Goal: Information Seeking & Learning: Check status

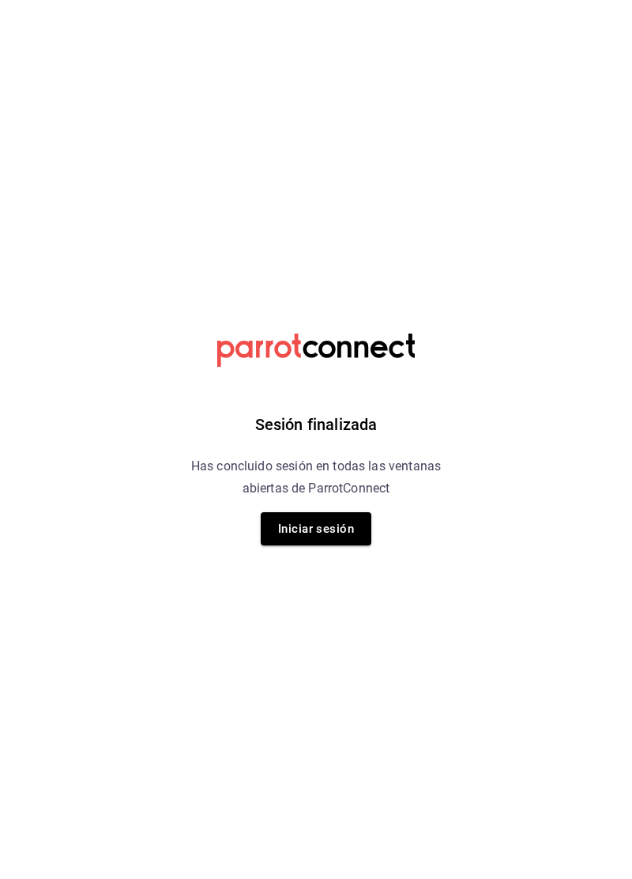
click at [335, 542] on button "Iniciar sesión" at bounding box center [316, 528] width 111 height 33
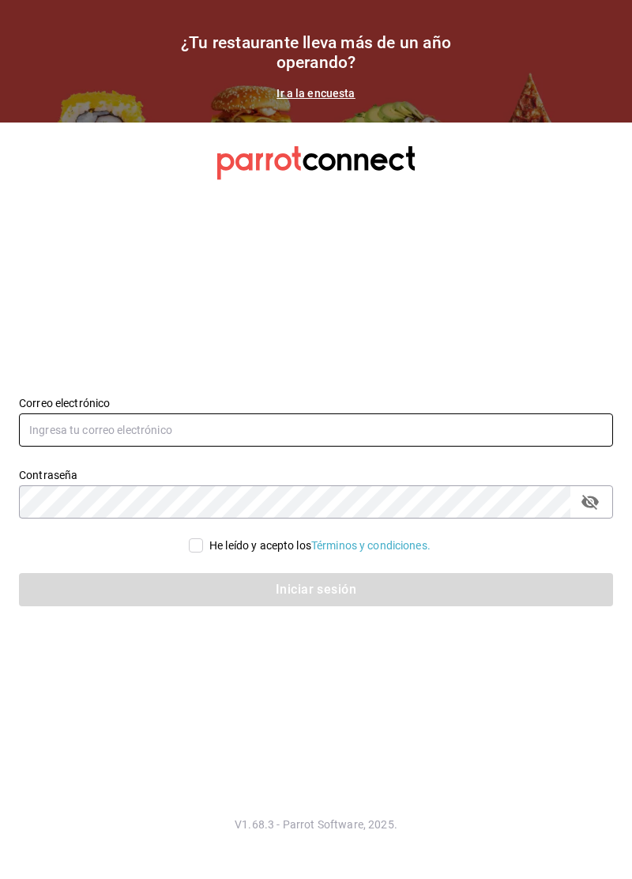
click at [210, 447] on input "text" at bounding box center [316, 429] width 595 height 33
type input "[EMAIL_ADDRESS][DOMAIN_NAME]"
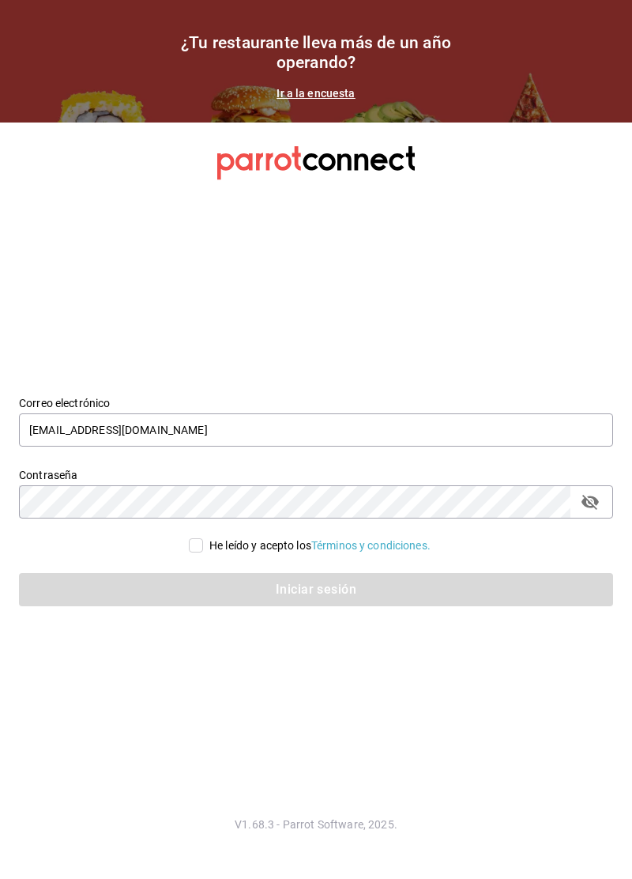
click at [189, 553] on input "He leído y acepto los Términos y condiciones." at bounding box center [196, 545] width 14 height 14
checkbox input "true"
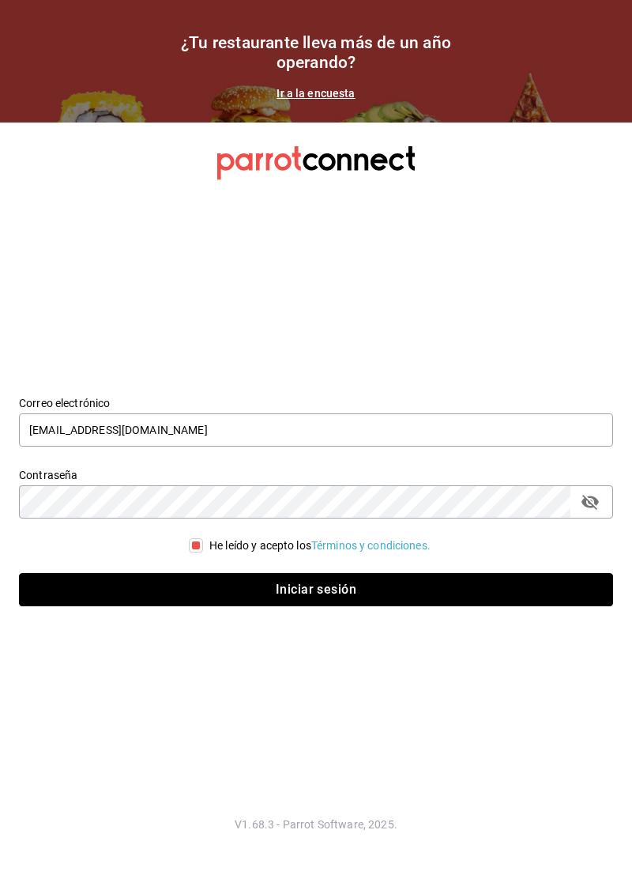
click at [309, 606] on button "Iniciar sesión" at bounding box center [316, 589] width 595 height 33
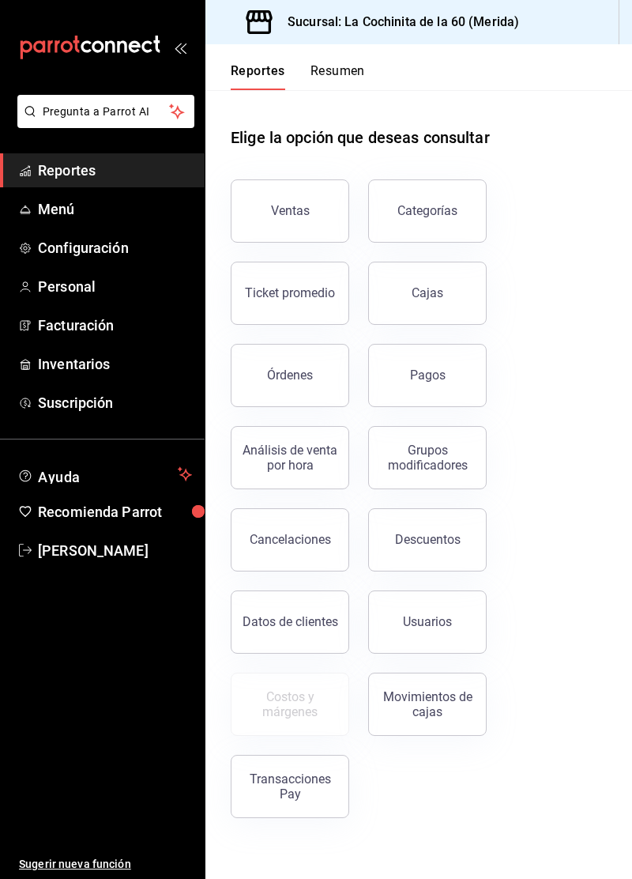
scroll to position [76, 0]
click at [287, 179] on button "Ventas" at bounding box center [290, 210] width 119 height 63
